Goal: Transaction & Acquisition: Purchase product/service

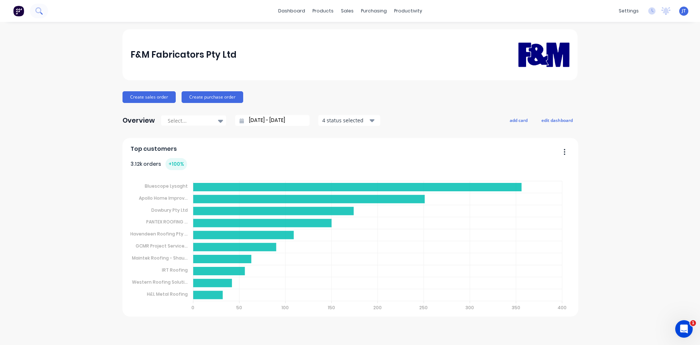
click at [36, 15] on button at bounding box center [39, 11] width 18 height 15
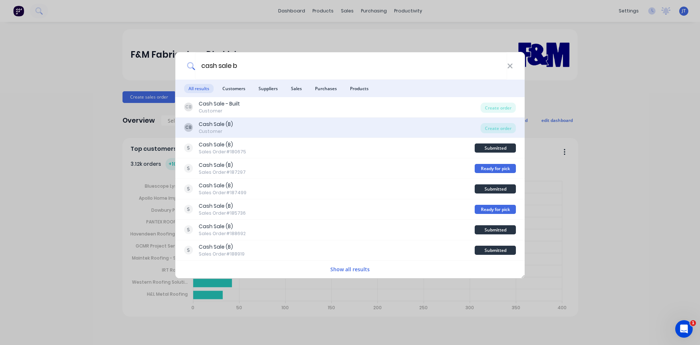
type input "cash sale b"
click at [272, 127] on div "CB Cash Sale (B) Customer" at bounding box center [332, 127] width 296 height 14
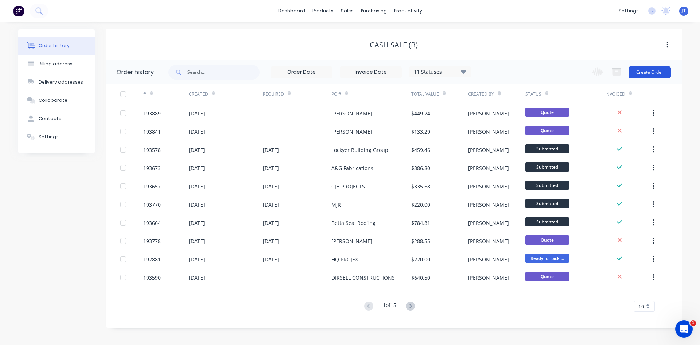
click at [670, 69] on button "Create Order" at bounding box center [650, 72] width 42 height 12
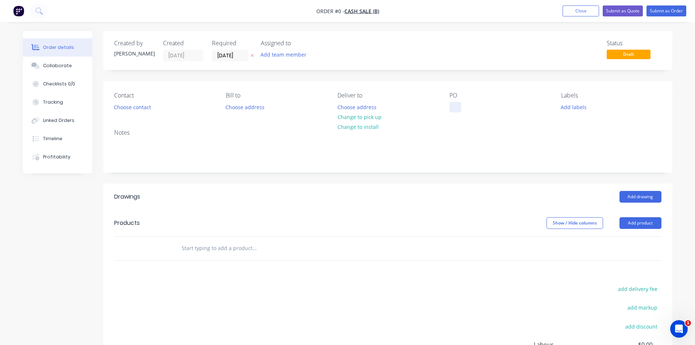
click at [456, 109] on div at bounding box center [455, 107] width 12 height 11
click at [355, 119] on div "Order details Collaborate Checklists 0/0 Tracking Linked Orders Timeline Profit…" at bounding box center [348, 238] width 664 height 415
click at [150, 111] on button "Choose contact" at bounding box center [132, 107] width 45 height 10
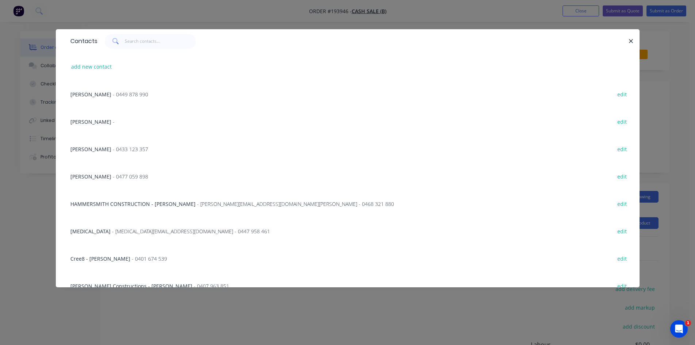
click at [88, 61] on div "add new contact" at bounding box center [348, 66] width 562 height 27
click at [89, 67] on button "add new contact" at bounding box center [91, 67] width 48 height 10
select select "AU"
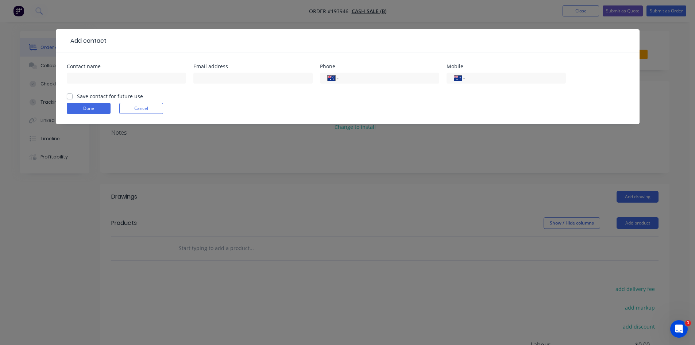
click at [106, 85] on div at bounding box center [126, 82] width 119 height 22
click at [140, 81] on input "text" at bounding box center [126, 78] width 119 height 11
type input "Asset Outdoor Additions"
type input "0466 111 278"
click button "Done" at bounding box center [89, 108] width 44 height 11
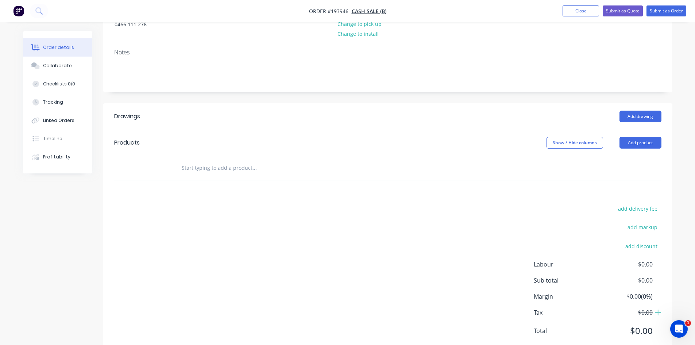
scroll to position [115, 0]
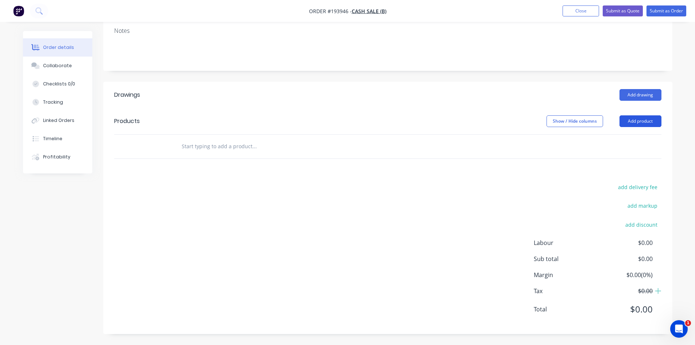
click at [651, 123] on button "Add product" at bounding box center [640, 121] width 42 height 12
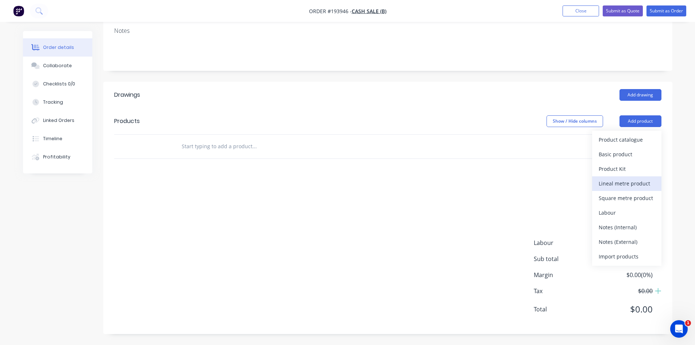
click at [648, 178] on button "Lineal metre product" at bounding box center [626, 183] width 69 height 15
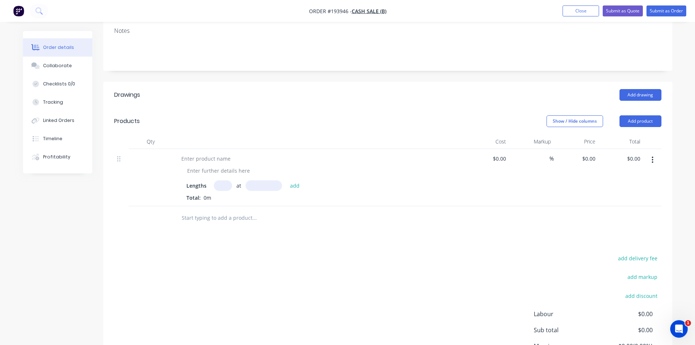
drag, startPoint x: 647, startPoint y: 125, endPoint x: 648, endPoint y: 114, distance: 11.0
click at [648, 114] on header "Products Show / Hide columns Add product" at bounding box center [387, 121] width 569 height 26
click at [648, 118] on button "Add product" at bounding box center [640, 121] width 42 height 12
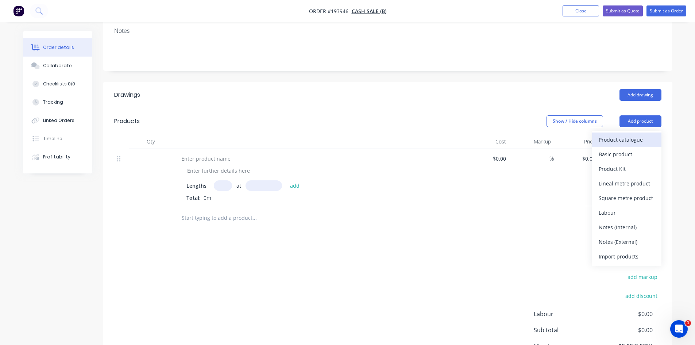
click at [646, 139] on div "Product catalogue" at bounding box center [626, 139] width 56 height 11
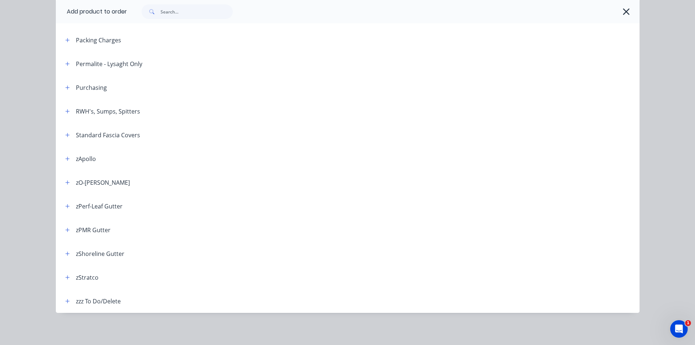
scroll to position [196, 0]
click at [65, 136] on icon "button" at bounding box center [67, 135] width 4 height 4
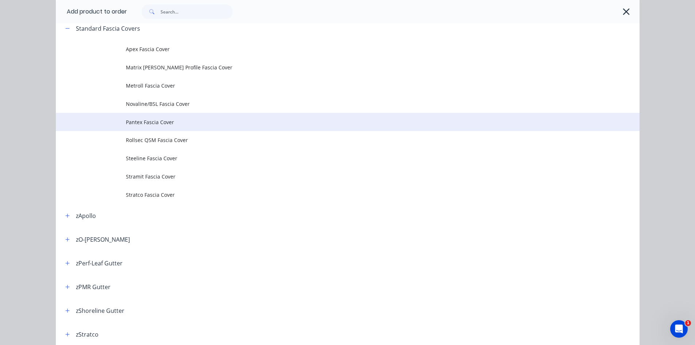
scroll to position [363, 0]
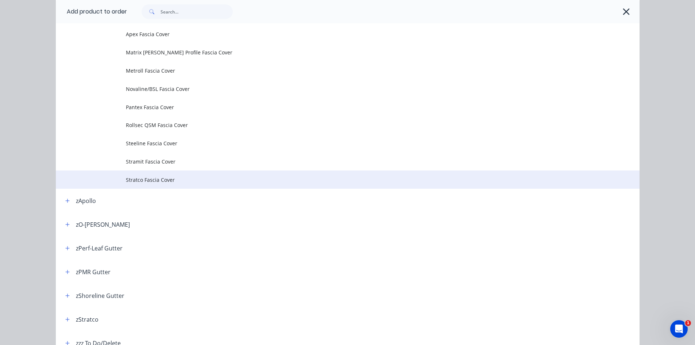
click at [205, 172] on td "Stratco Fascia Cover" at bounding box center [382, 179] width 513 height 18
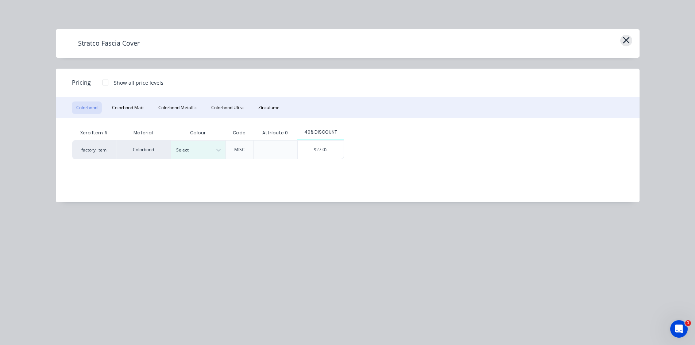
click at [631, 39] on button "button" at bounding box center [626, 41] width 12 height 12
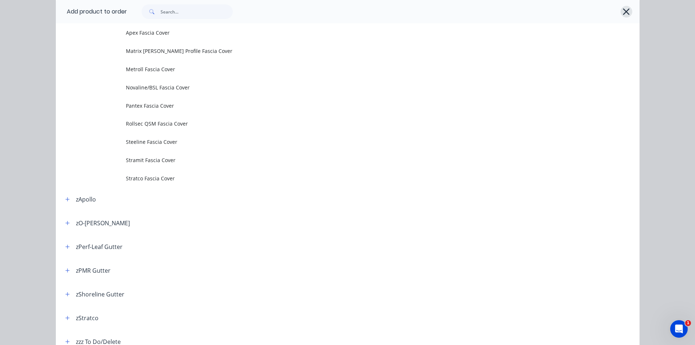
click at [625, 13] on icon "button" at bounding box center [626, 12] width 8 height 10
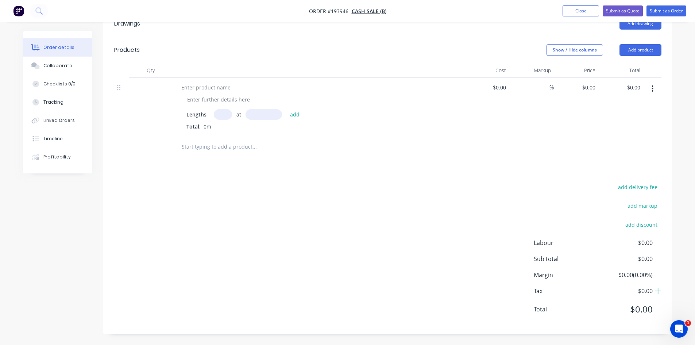
scroll to position [186, 0]
click at [587, 84] on div "0 $0.00" at bounding box center [588, 87] width 20 height 11
type input "$27.05"
click at [565, 121] on div "$27.05 27.05" at bounding box center [576, 106] width 45 height 57
click at [209, 91] on div at bounding box center [205, 87] width 61 height 11
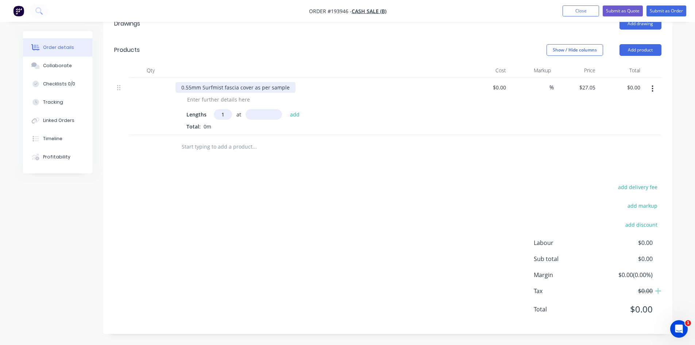
type input "1"
type input "7000"
click at [286, 109] on button "add" at bounding box center [294, 114] width 17 height 10
type input "$189.35"
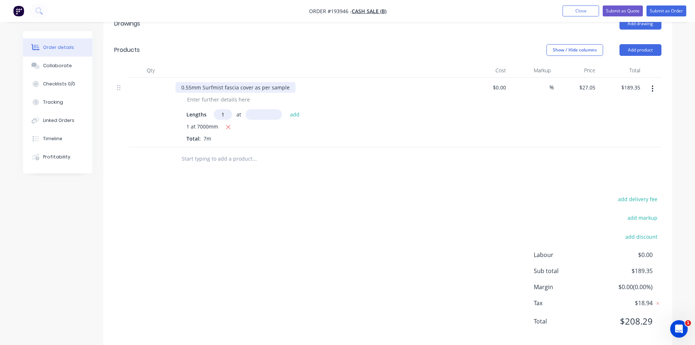
type input "1"
type input "50003"
click at [286, 109] on button "add" at bounding box center [294, 114] width 17 height 10
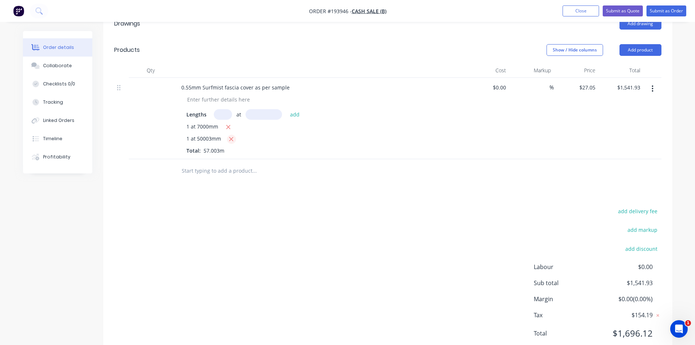
click at [230, 136] on icon "button" at bounding box center [231, 139] width 5 height 7
type input "$189.35"
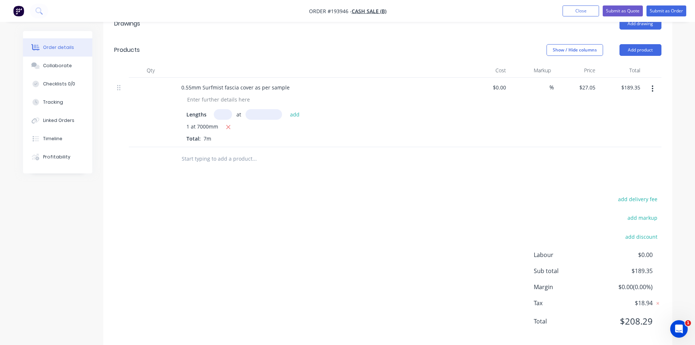
click at [215, 114] on input "text" at bounding box center [223, 114] width 18 height 11
type input "1"
type input "5000"
click at [286, 109] on button "add" at bounding box center [294, 114] width 17 height 10
type input "$324.60"
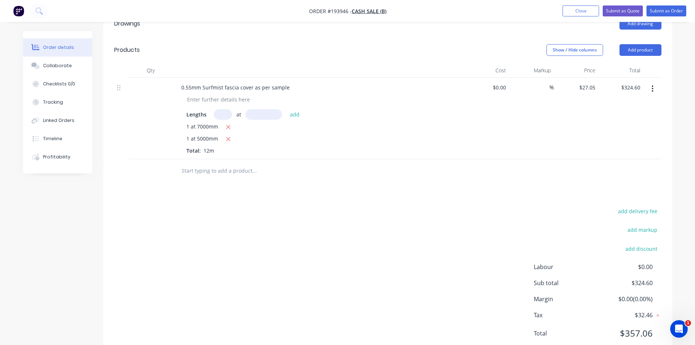
click at [472, 195] on div "Drawings Add drawing Products Show / Hide columns Add product Qty Cost Markup P…" at bounding box center [387, 184] width 569 height 347
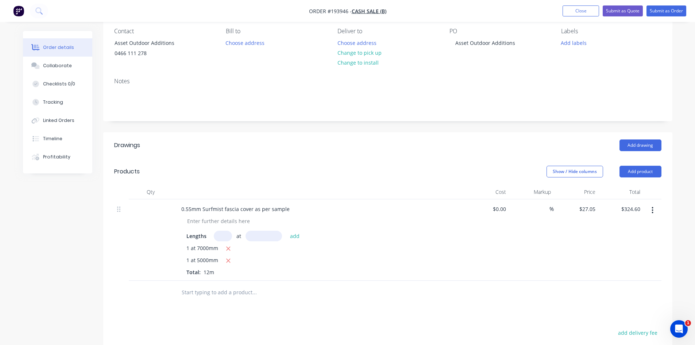
scroll to position [0, 0]
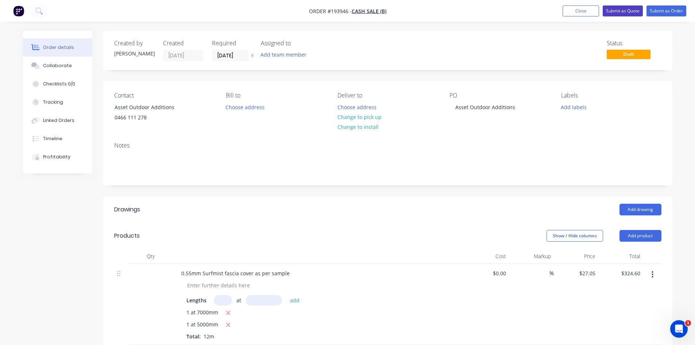
click at [617, 9] on button "Submit as Quote" at bounding box center [622, 10] width 40 height 11
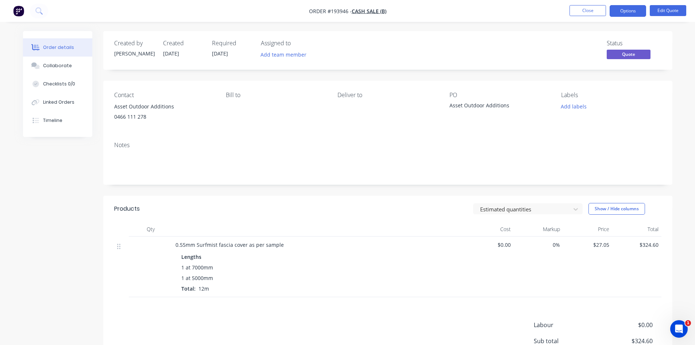
drag, startPoint x: 632, startPoint y: 10, endPoint x: 631, endPoint y: 19, distance: 8.8
click at [632, 10] on button "Options" at bounding box center [627, 11] width 36 height 12
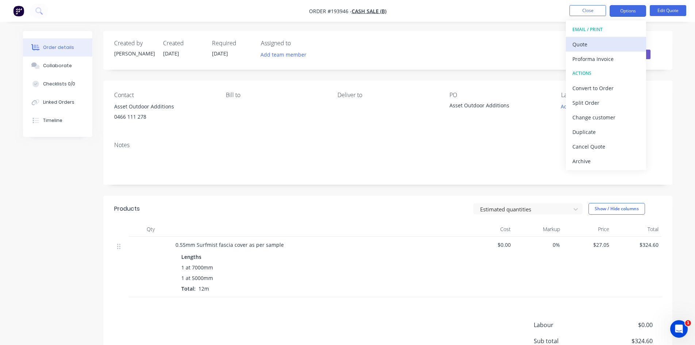
click at [622, 39] on div "Quote" at bounding box center [605, 44] width 67 height 11
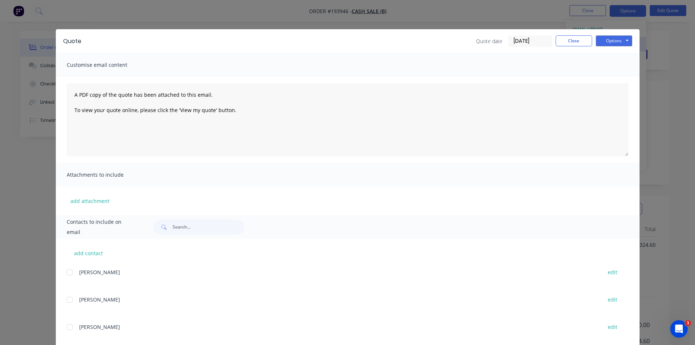
click at [625, 34] on div "Quote Quote date [DATE] Close Options Preview Print Email" at bounding box center [347, 41] width 583 height 24
click at [623, 42] on button "Options" at bounding box center [614, 40] width 36 height 11
click at [618, 53] on button "Preview" at bounding box center [619, 54] width 47 height 12
click at [570, 35] on button "Close" at bounding box center [573, 40] width 36 height 11
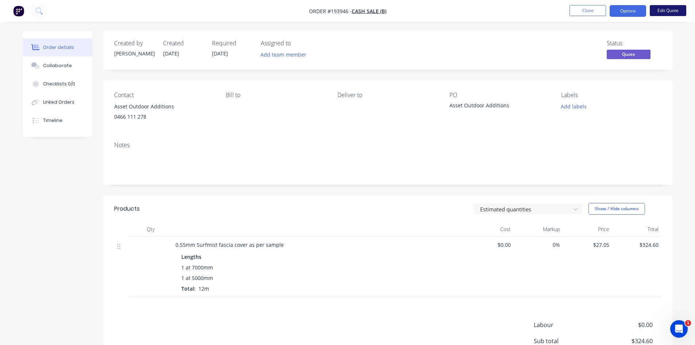
click at [653, 11] on button "Edit Quote" at bounding box center [667, 10] width 36 height 11
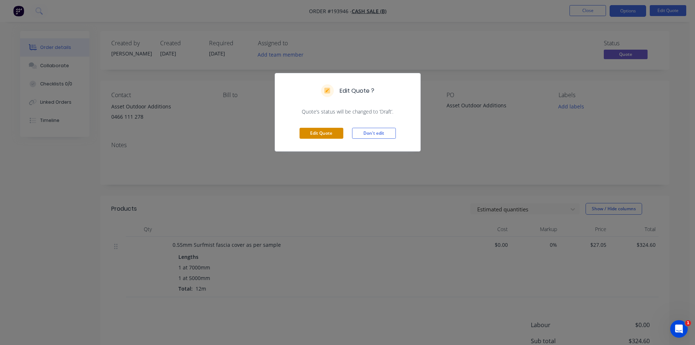
click at [306, 135] on button "Edit Quote" at bounding box center [321, 133] width 44 height 11
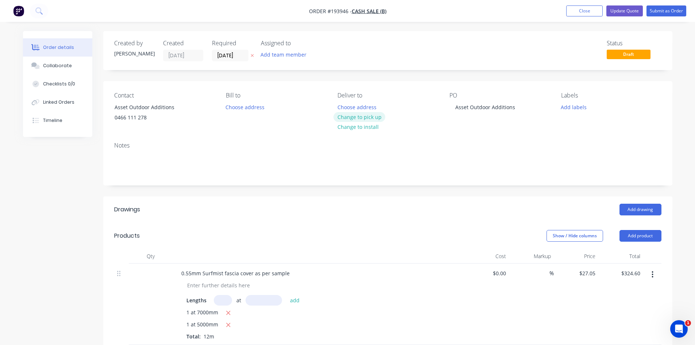
click at [366, 116] on button "Change to pick up" at bounding box center [359, 117] width 52 height 10
click at [404, 80] on div "Created by [PERSON_NAME] Created [DATE] Required [DATE] Assigned to Add team me…" at bounding box center [387, 287] width 569 height 512
click at [634, 8] on button "Update Quote" at bounding box center [624, 10] width 36 height 11
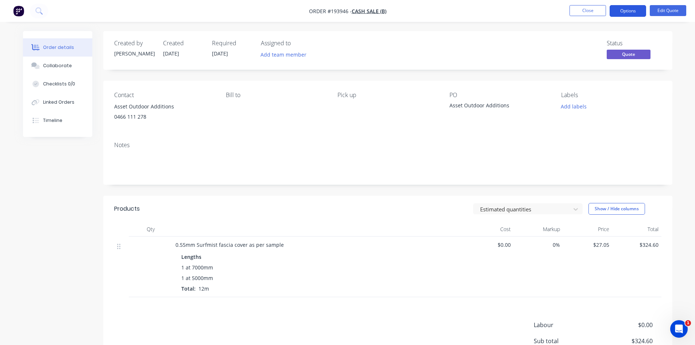
click at [628, 13] on button "Options" at bounding box center [627, 11] width 36 height 12
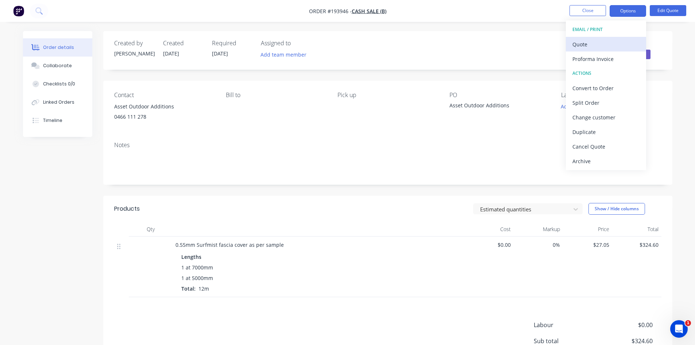
click at [617, 42] on div "Quote" at bounding box center [605, 44] width 67 height 11
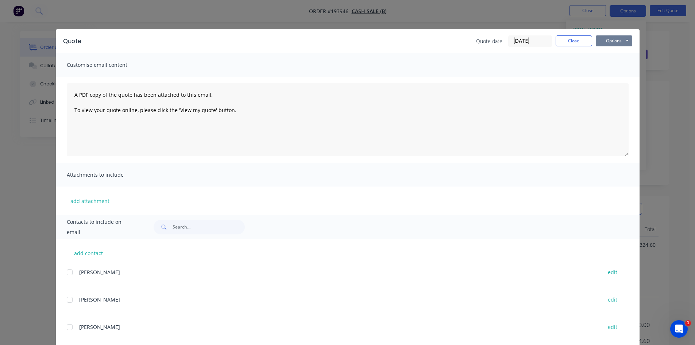
click at [615, 43] on button "Options" at bounding box center [614, 40] width 36 height 11
click at [612, 54] on button "Preview" at bounding box center [619, 54] width 47 height 12
click at [568, 41] on button "Close" at bounding box center [573, 40] width 36 height 11
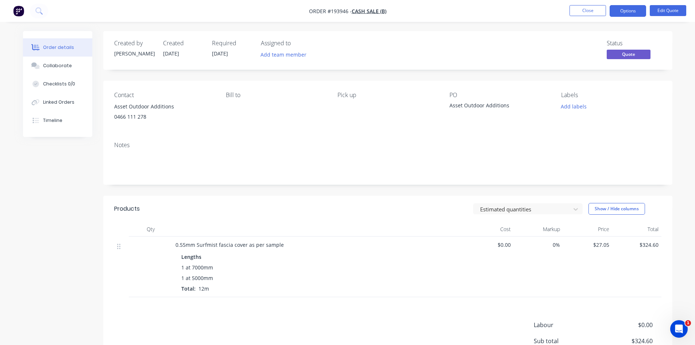
click at [58, 209] on div "Created by [PERSON_NAME] Created [DATE] Required [DATE] Assigned to Add team me…" at bounding box center [347, 229] width 649 height 396
click at [20, 11] on img "button" at bounding box center [18, 10] width 11 height 11
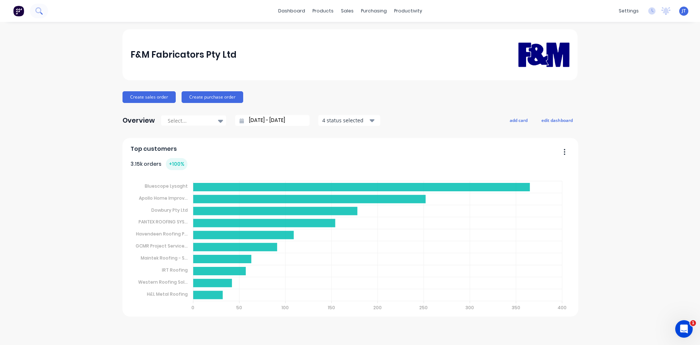
click at [43, 13] on button at bounding box center [39, 11] width 18 height 15
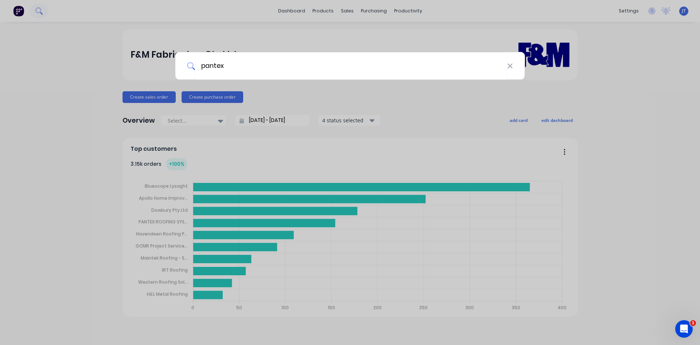
type input "pantex"
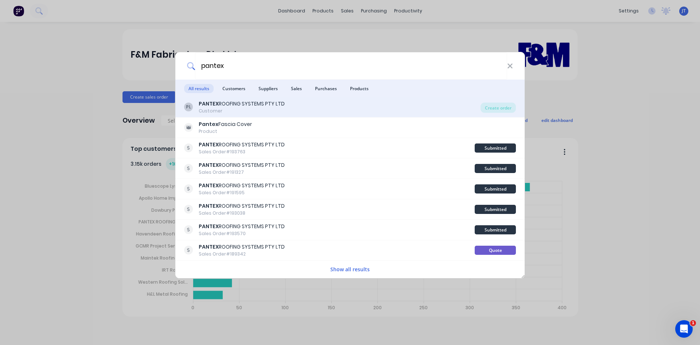
click at [318, 115] on div "PL PANTEX ROOFING SYSTEMS PTY LTD Customer Create order" at bounding box center [349, 107] width 349 height 20
click at [208, 114] on div "PL PANTEX ROOFING SYSTEMS PTY LTD Customer Create order" at bounding box center [349, 107] width 349 height 20
click at [493, 112] on div "Create order" at bounding box center [498, 107] width 35 height 10
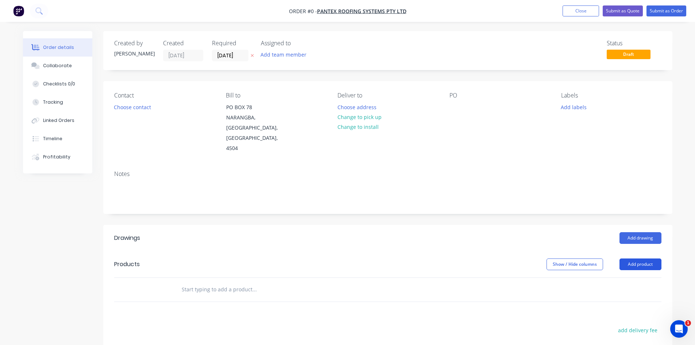
click at [635, 258] on button "Add product" at bounding box center [640, 264] width 42 height 12
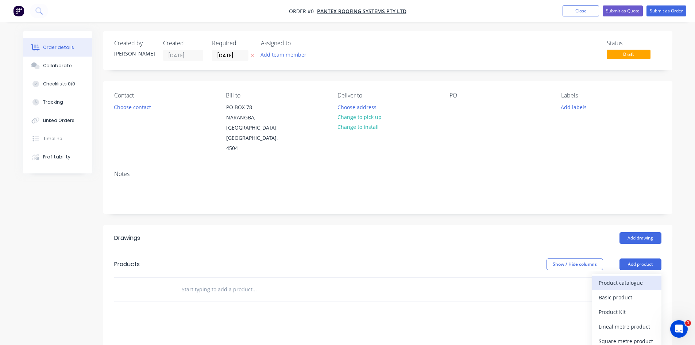
click at [632, 277] on div "Product catalogue" at bounding box center [626, 282] width 56 height 11
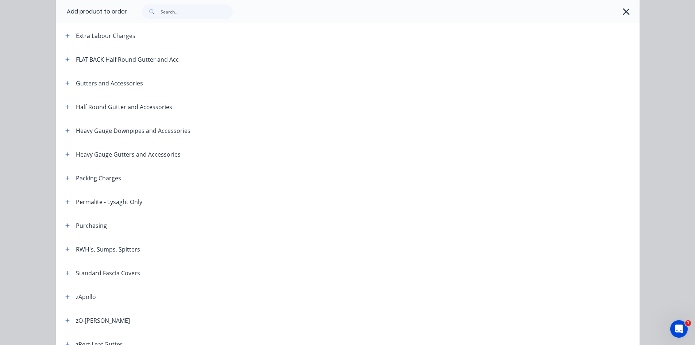
scroll to position [121, 0]
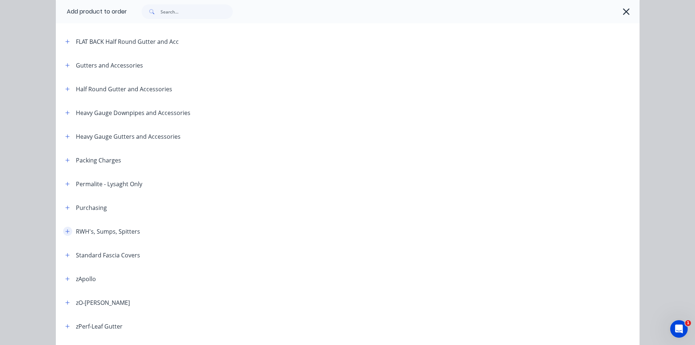
click at [67, 228] on button "button" at bounding box center [67, 230] width 9 height 9
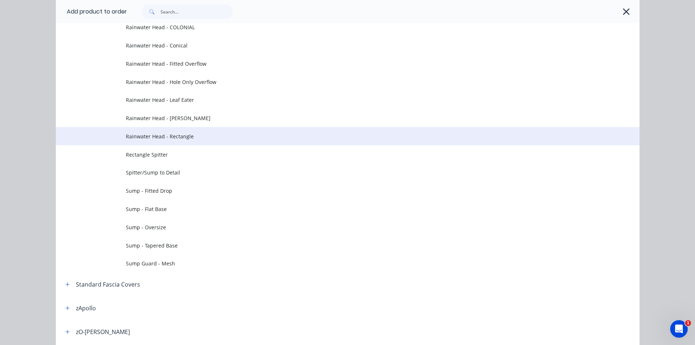
scroll to position [365, 0]
click at [187, 127] on td "Rainwater Head - Rectangle" at bounding box center [382, 136] width 513 height 18
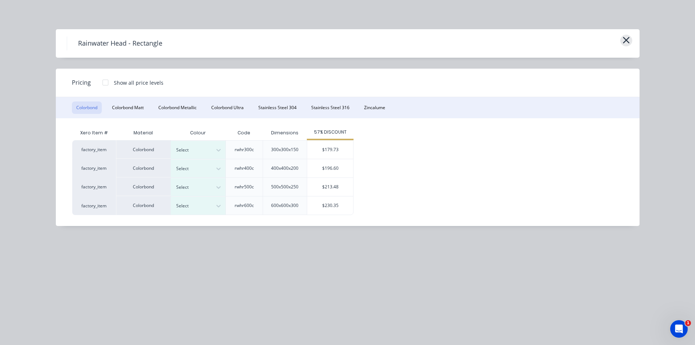
click at [624, 44] on icon "button" at bounding box center [626, 40] width 8 height 10
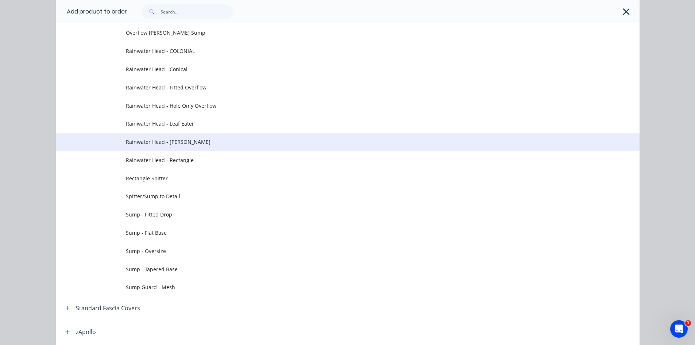
click at [228, 139] on span "Rainwater Head - [PERSON_NAME]" at bounding box center [331, 142] width 411 height 8
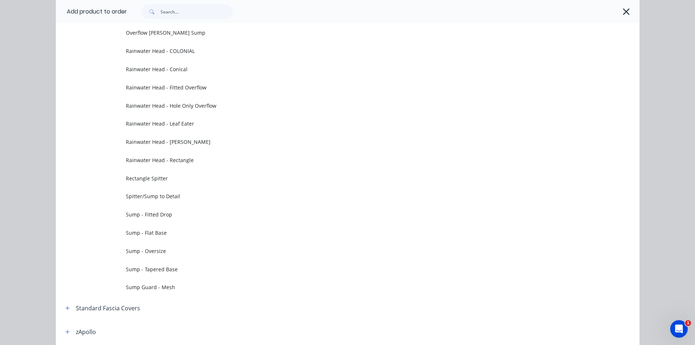
scroll to position [0, 0]
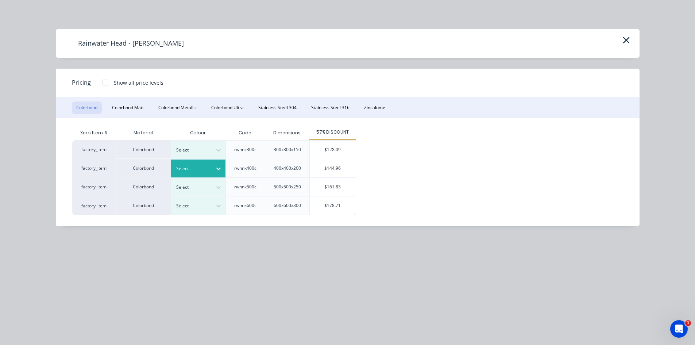
click at [222, 170] on div at bounding box center [218, 169] width 13 height 12
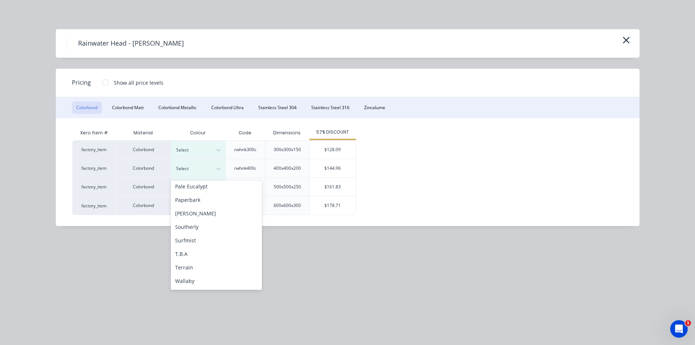
scroll to position [244, 0]
click at [213, 230] on div "T.B.A" at bounding box center [216, 227] width 91 height 13
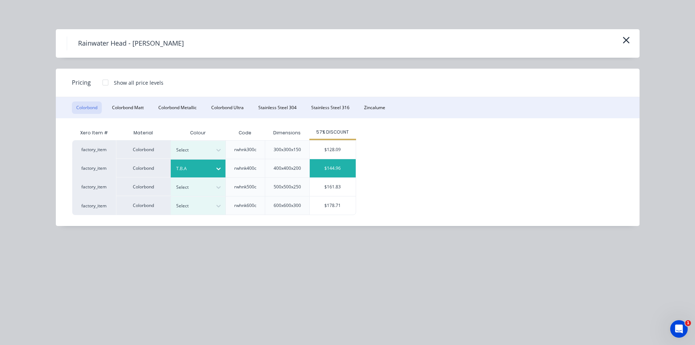
click at [322, 164] on div "$144.96" at bounding box center [333, 168] width 46 height 18
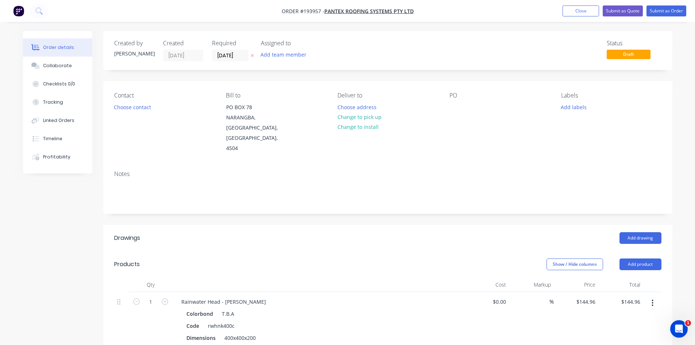
scroll to position [121, 0]
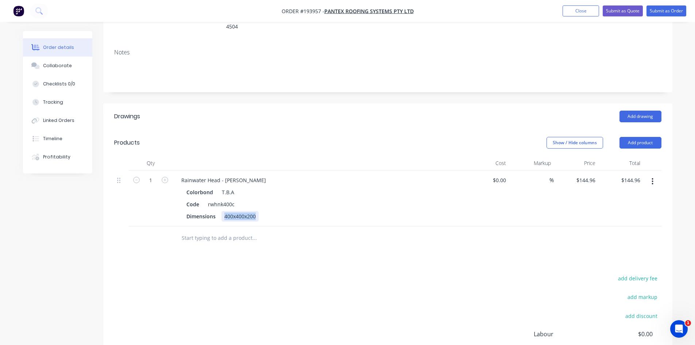
drag, startPoint x: 225, startPoint y: 197, endPoint x: 422, endPoint y: 204, distance: 197.0
click at [422, 204] on div "Rainwater Head - [PERSON_NAME] Colorbond T.B.A Code rwhnk400c Dimensions 400x40…" at bounding box center [318, 198] width 292 height 56
click at [401, 226] on div at bounding box center [303, 238] width 263 height 24
click at [634, 137] on button "Add product" at bounding box center [640, 143] width 42 height 12
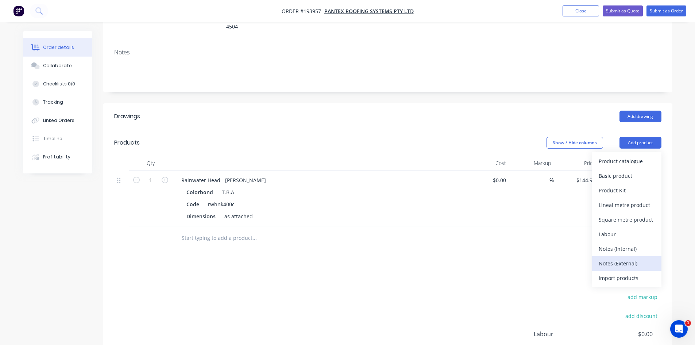
click at [632, 258] on div "Notes (External)" at bounding box center [626, 263] width 56 height 11
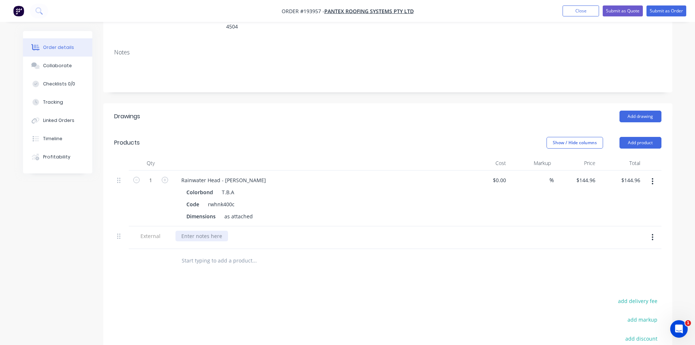
click at [205, 230] on div at bounding box center [201, 235] width 53 height 11
click at [402, 271] on div "Drawings Add drawing Products Show / Hide columns Add product Qty Cost Markup P…" at bounding box center [387, 275] width 569 height 344
click at [632, 9] on button "Submit as Quote" at bounding box center [622, 10] width 40 height 11
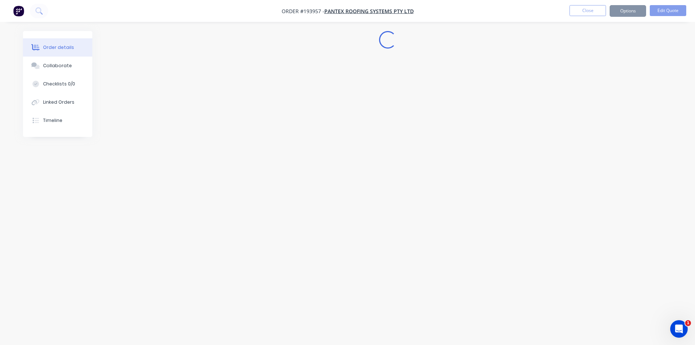
scroll to position [0, 0]
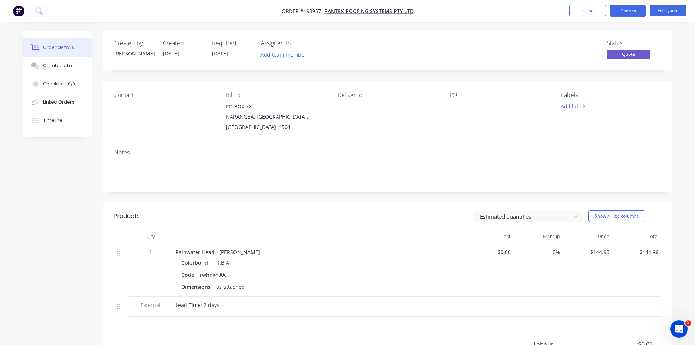
click at [632, 9] on button "Options" at bounding box center [627, 11] width 36 height 12
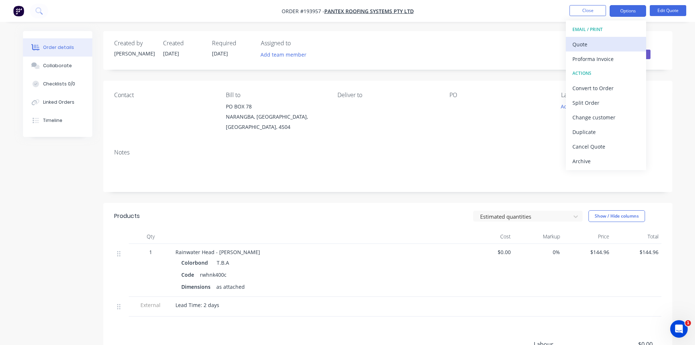
click at [606, 44] on div "Quote" at bounding box center [605, 44] width 67 height 11
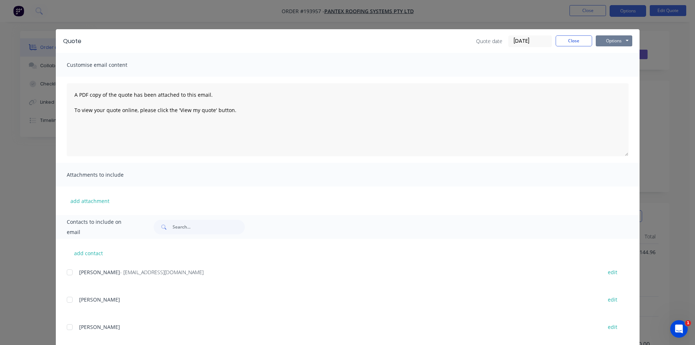
drag, startPoint x: 620, startPoint y: 43, endPoint x: 619, endPoint y: 47, distance: 3.7
click at [620, 43] on button "Options" at bounding box center [614, 40] width 36 height 11
click at [617, 55] on button "Preview" at bounding box center [619, 54] width 47 height 12
click at [574, 43] on button "Close" at bounding box center [573, 40] width 36 height 11
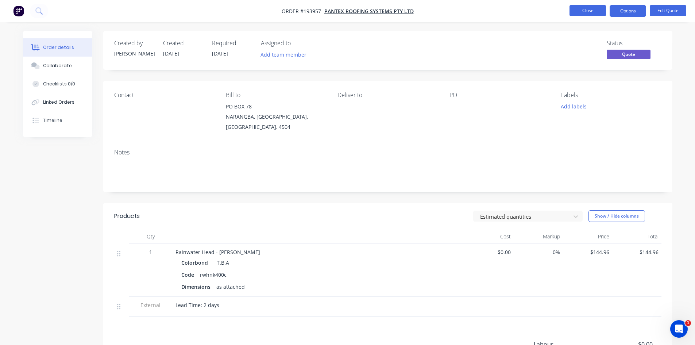
click at [574, 11] on button "Close" at bounding box center [587, 10] width 36 height 11
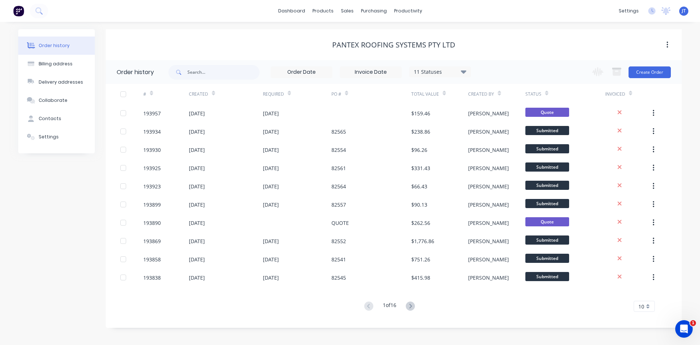
click at [21, 7] on img at bounding box center [18, 10] width 11 height 11
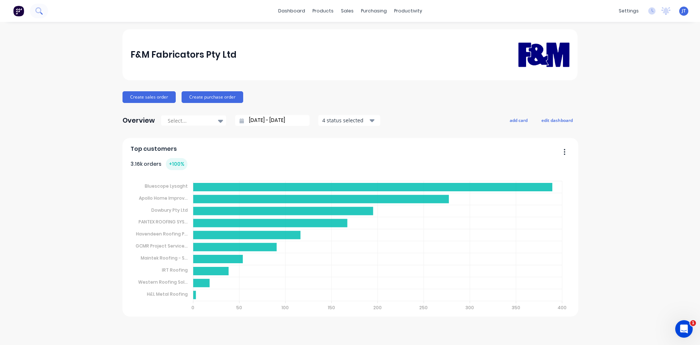
click at [43, 13] on button at bounding box center [39, 11] width 18 height 15
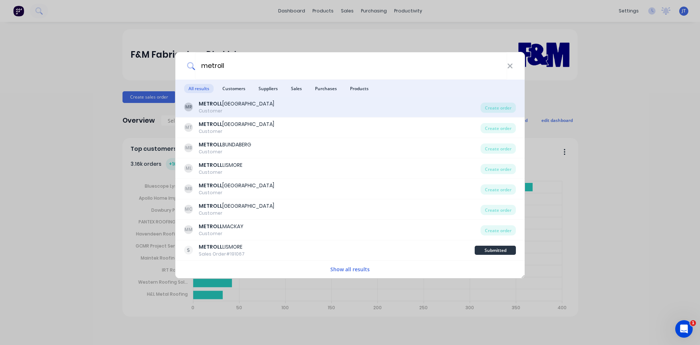
type input "metroll"
click at [348, 112] on div "MR METROLL ROCKHAMPTON Customer" at bounding box center [332, 107] width 296 height 14
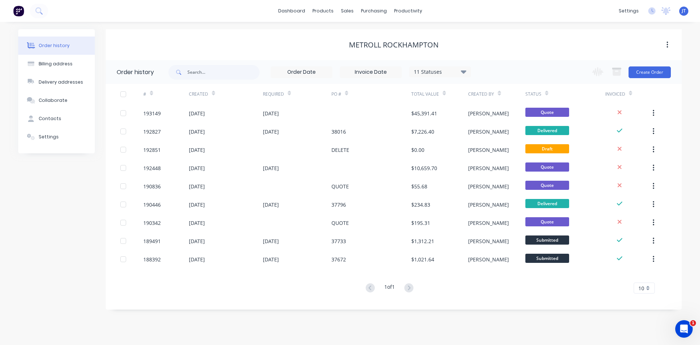
click at [348, 112] on div at bounding box center [371, 113] width 80 height 18
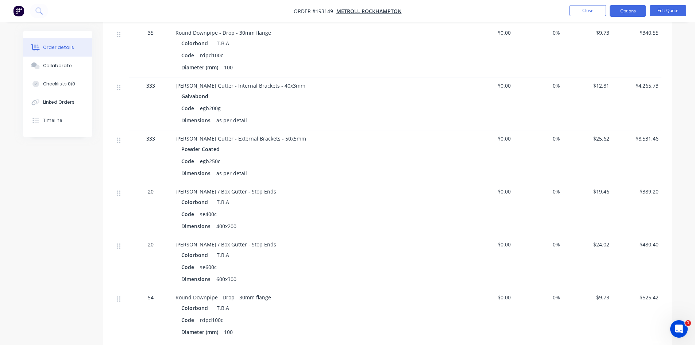
scroll to position [556, 0]
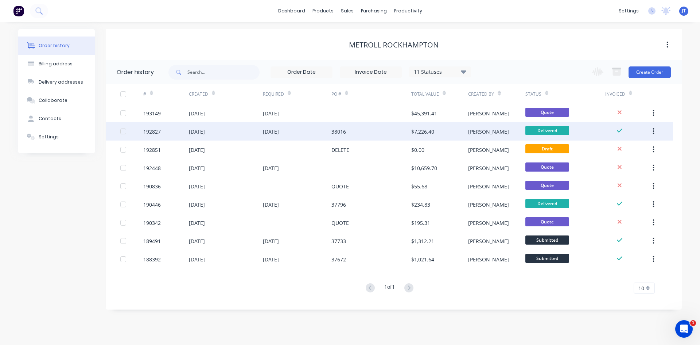
click at [413, 130] on div "$7,226.40" at bounding box center [422, 132] width 23 height 8
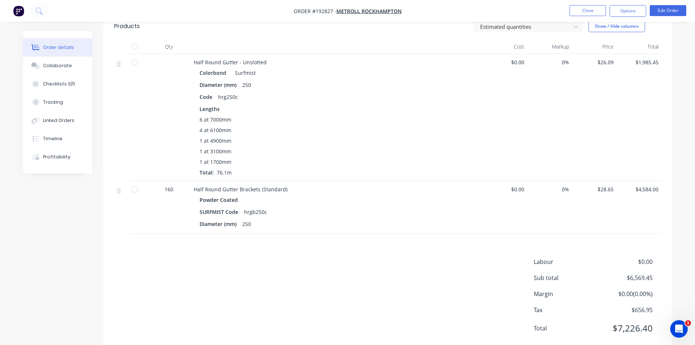
scroll to position [201, 0]
